Goal: Ask a question

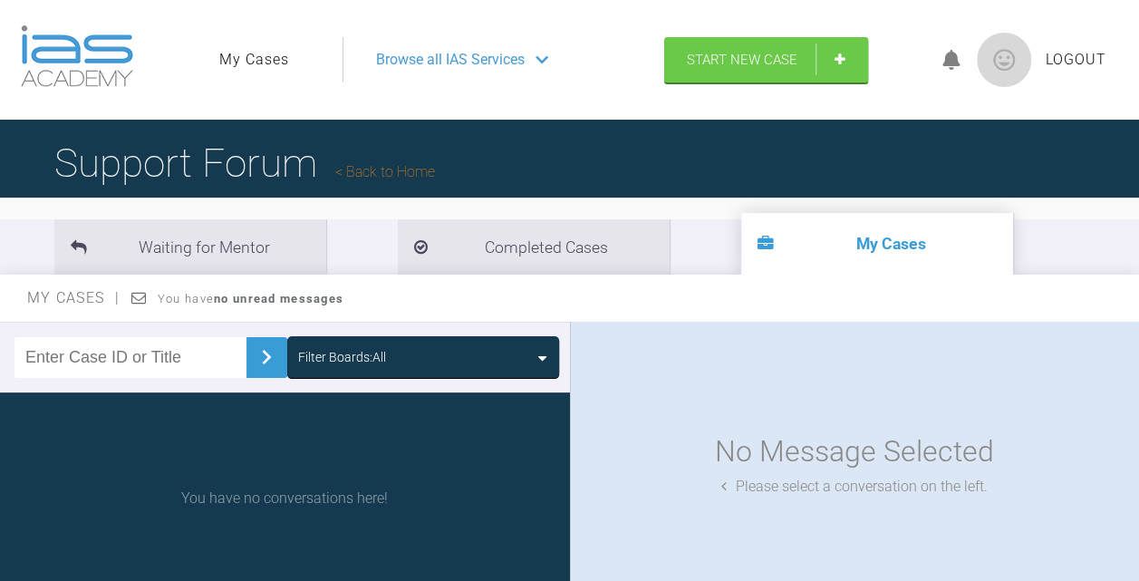
click at [522, 56] on span "Browse all IAS Services" at bounding box center [450, 60] width 149 height 24
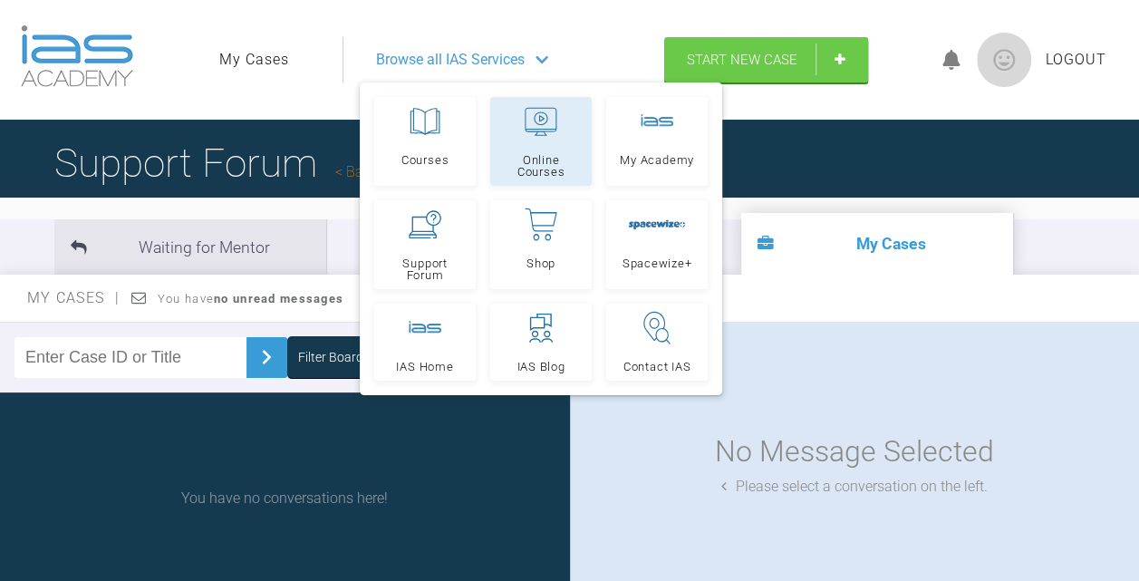
click at [516, 172] on span "Online Courses" at bounding box center [540, 166] width 85 height 24
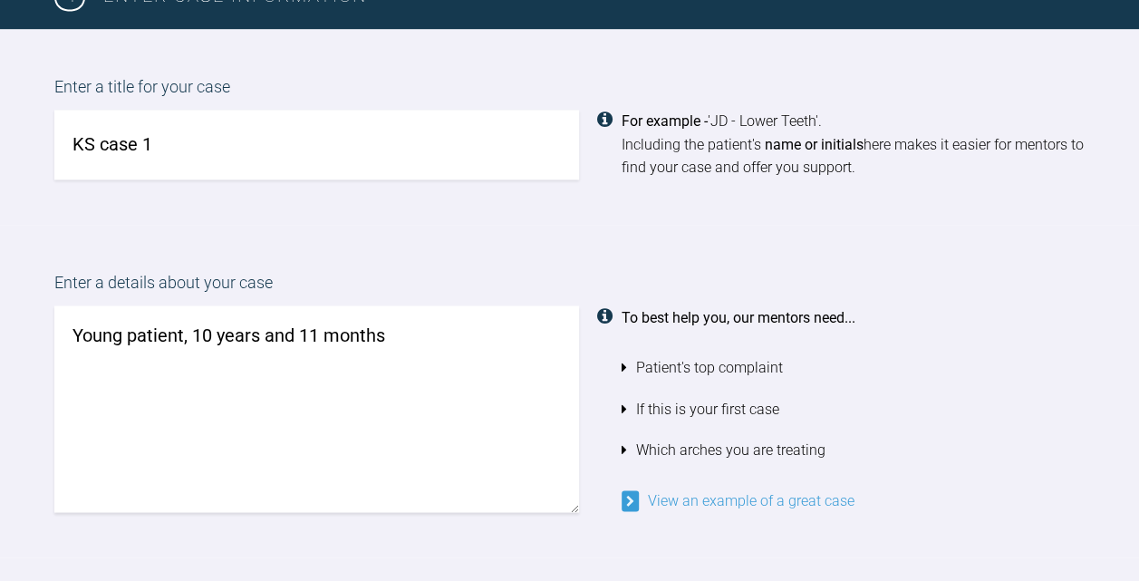
scroll to position [1423, 0]
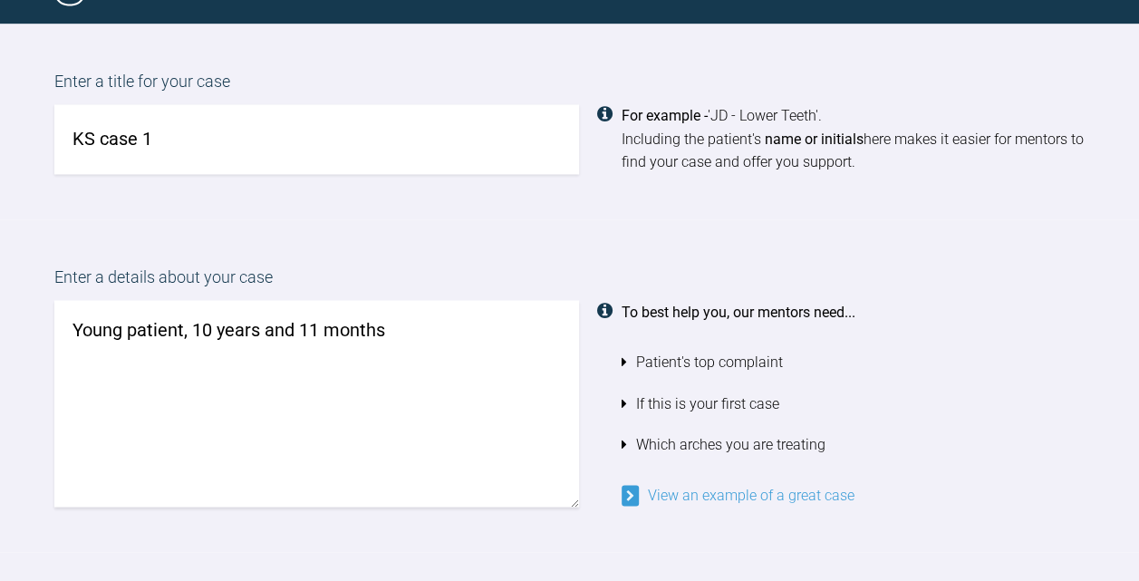
click at [500, 339] on textarea "Young patient, 10 years and 11 months" at bounding box center [316, 403] width 524 height 207
click at [321, 328] on textarea "Young patient, 10 years and 11 months" at bounding box center [316, 403] width 524 height 207
click at [393, 329] on textarea "Young patient, 10 years and 4 months" at bounding box center [316, 403] width 524 height 207
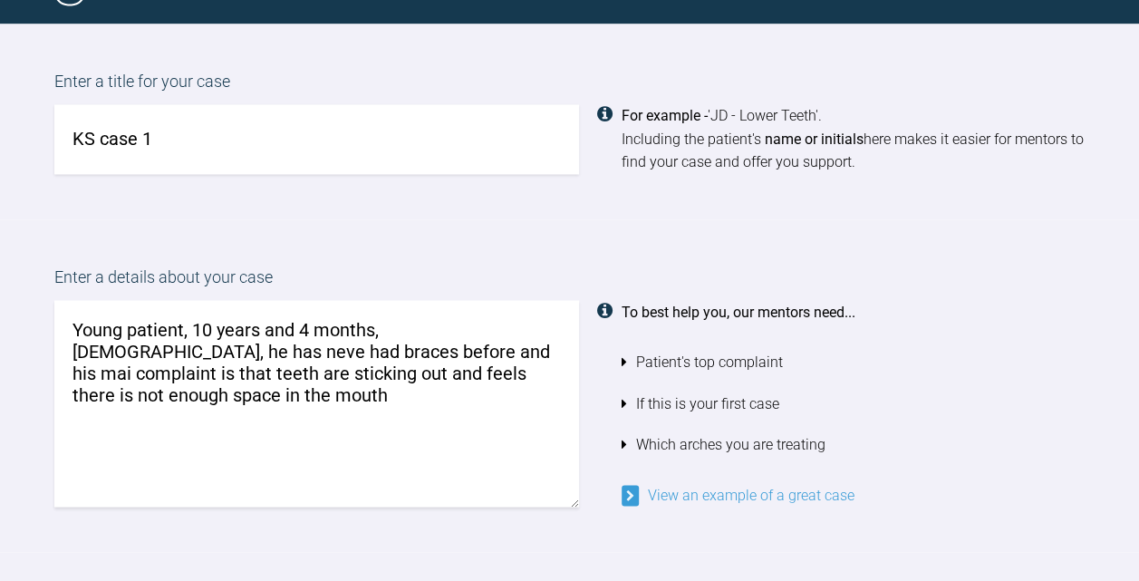
click at [203, 381] on textarea "Young patient, 10 years and 4 months, male, he has neve had braces before and h…" at bounding box center [316, 403] width 524 height 207
type textarea "Young patient, 10 years and 4 months, male, he has neve had braces before and h…"
